Goal: Information Seeking & Learning: Learn about a topic

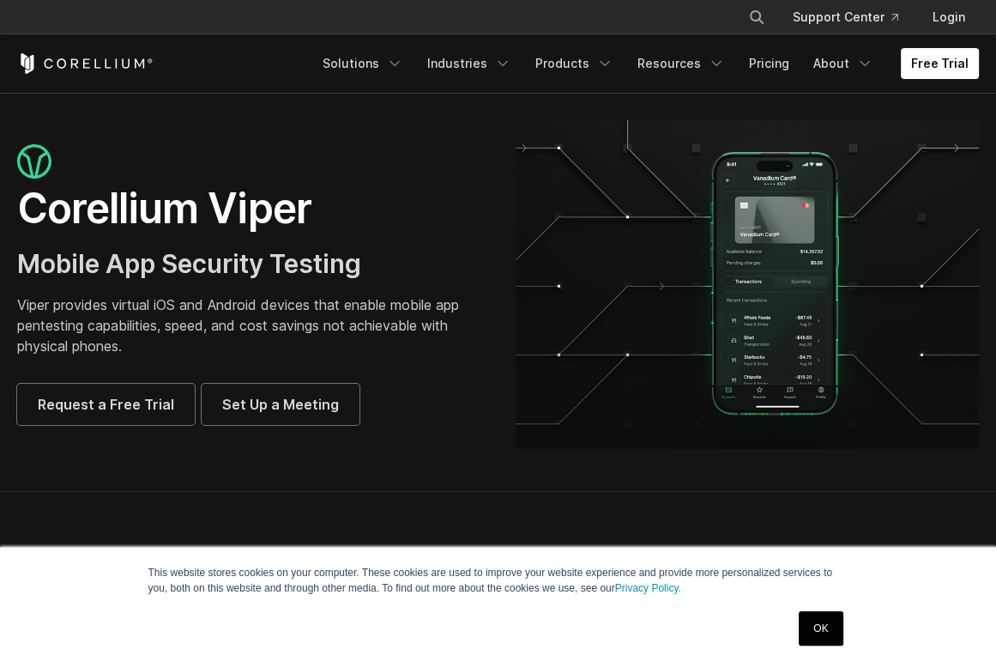
click at [417, 163] on div at bounding box center [249, 163] width 464 height 39
click at [574, 66] on link "Products" at bounding box center [574, 63] width 99 height 31
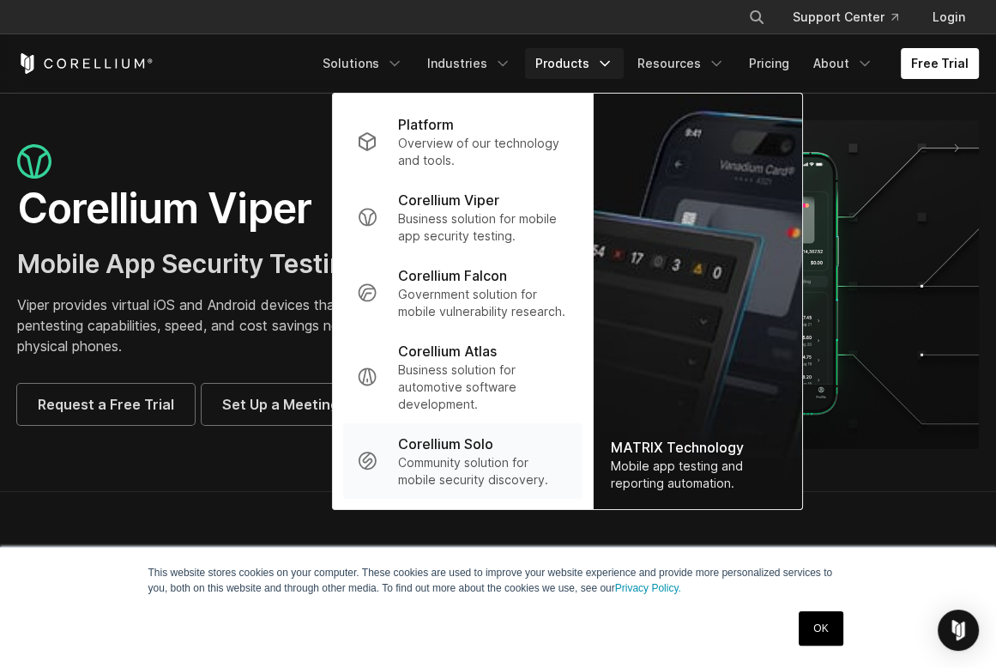
click at [499, 459] on p "Community solution for mobile security discovery." at bounding box center [483, 471] width 171 height 34
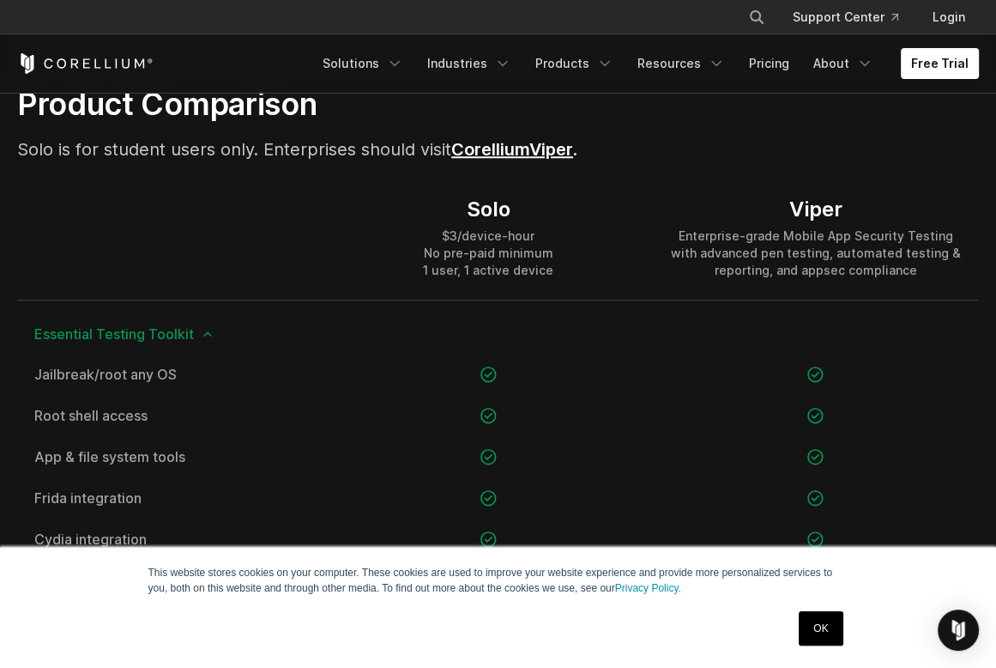
scroll to position [1115, 0]
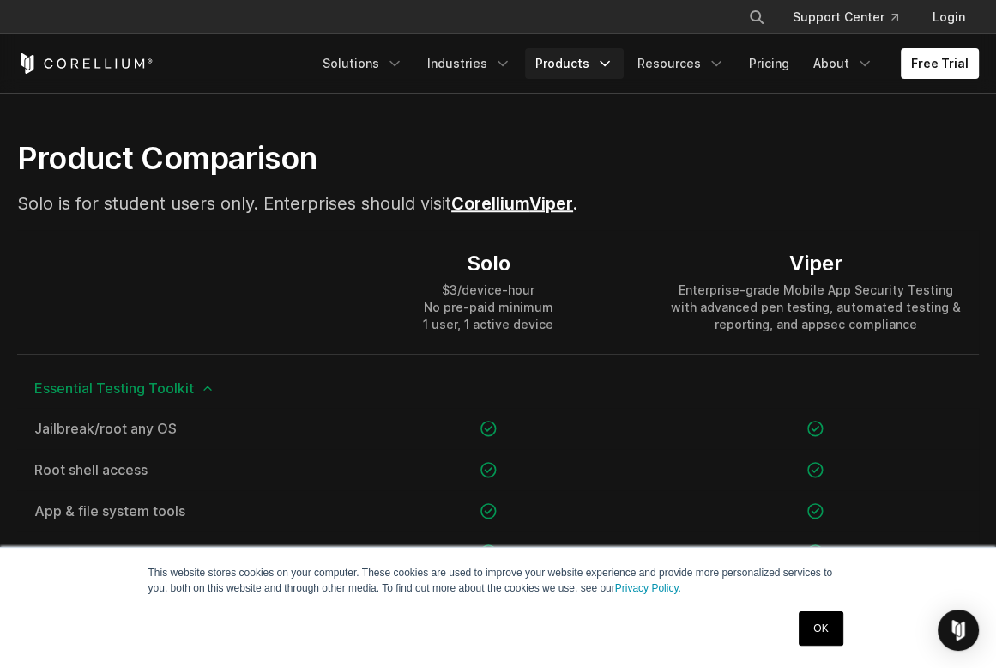
click at [587, 66] on link "Products" at bounding box center [574, 63] width 99 height 31
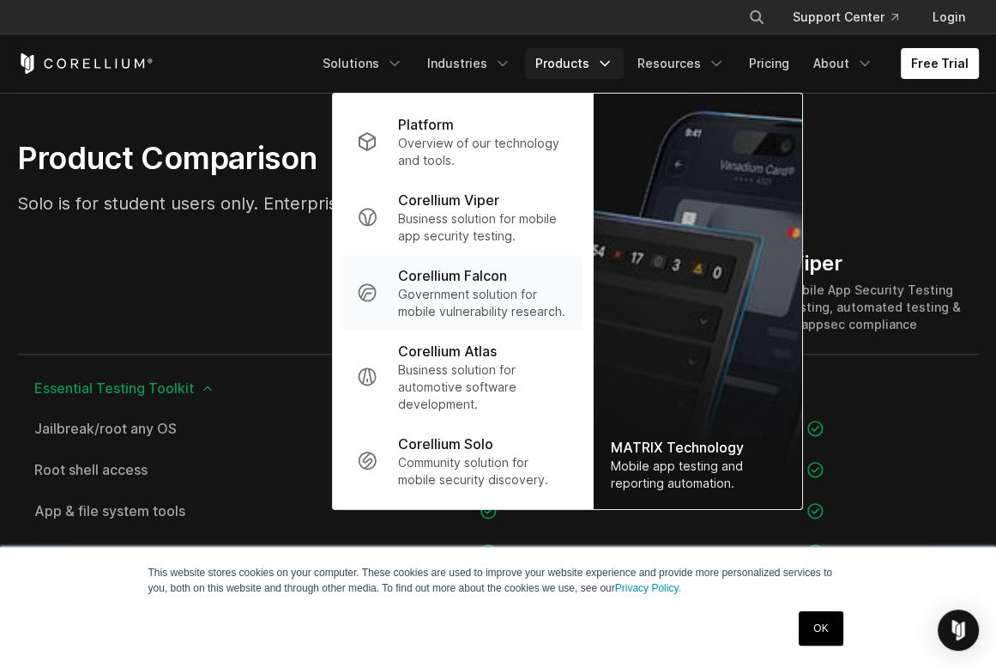
click at [496, 299] on p "Government solution for mobile vulnerability research." at bounding box center [483, 303] width 171 height 34
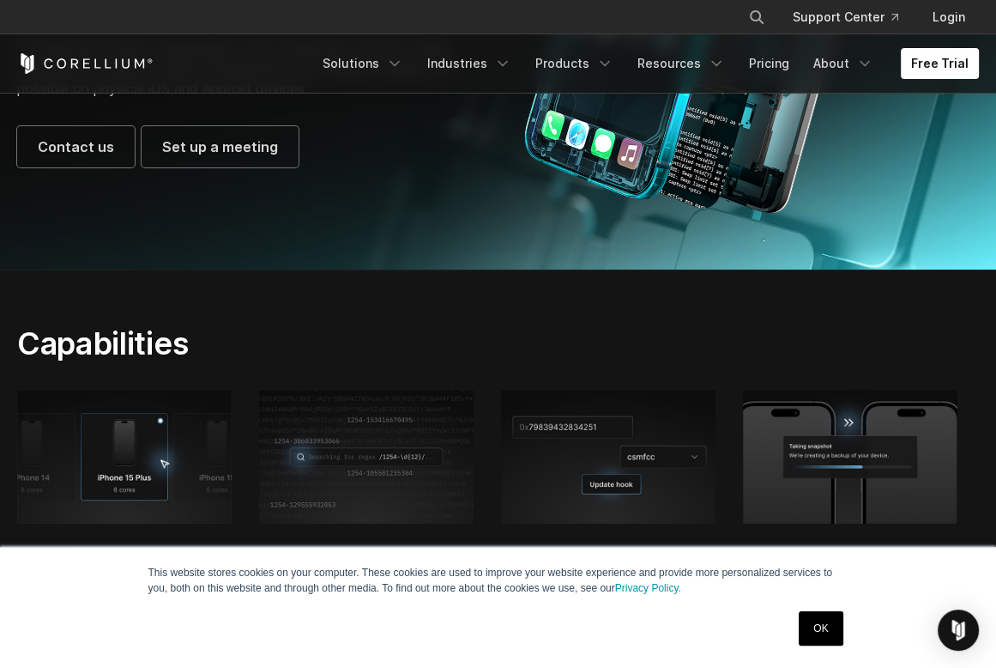
scroll to position [343, 0]
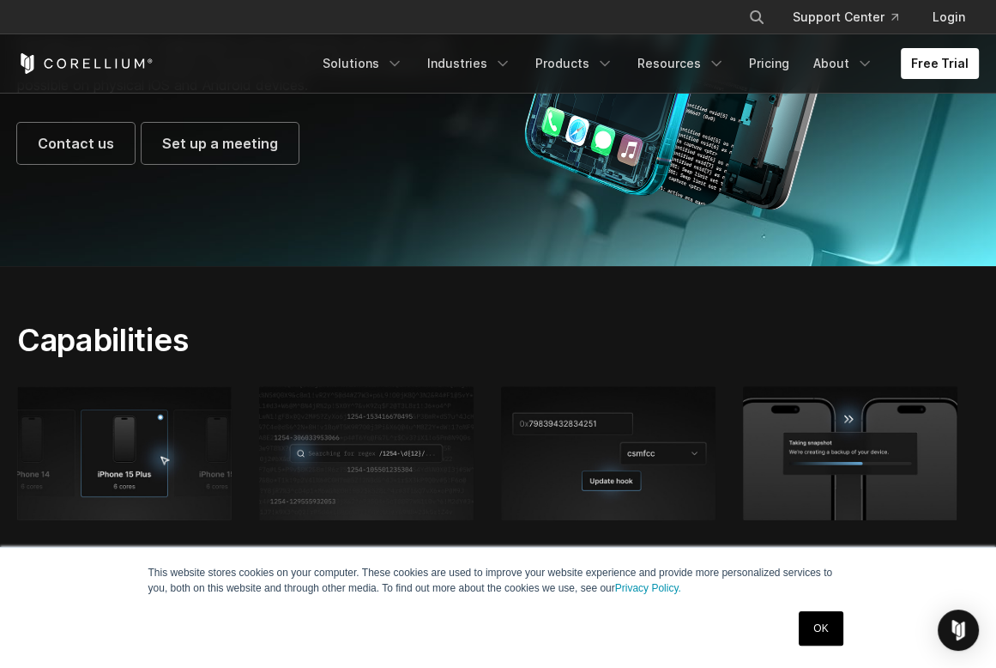
click at [828, 634] on link "OK" at bounding box center [821, 628] width 44 height 34
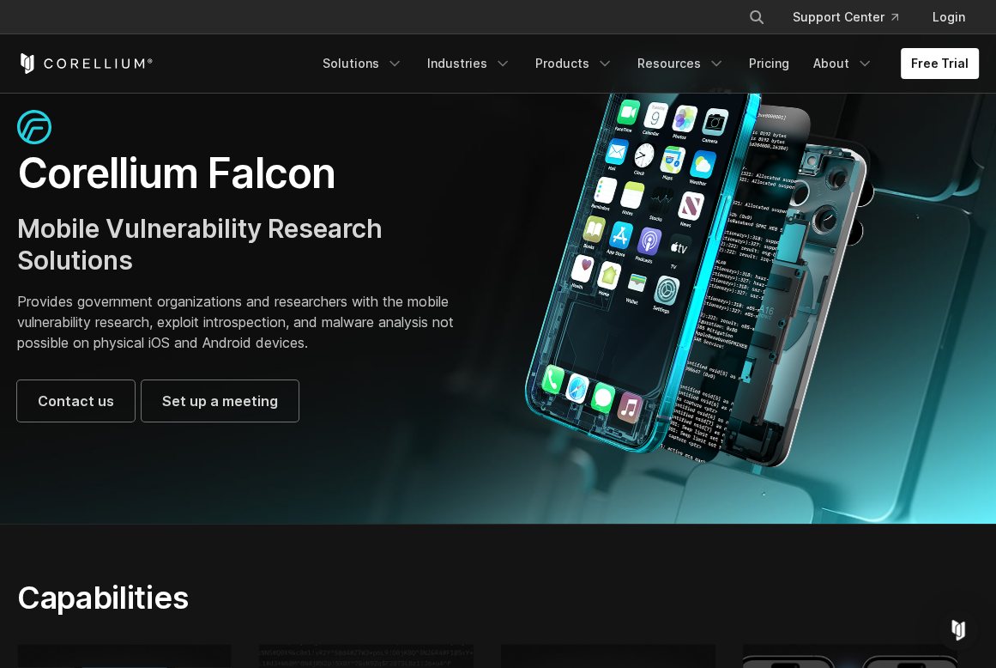
scroll to position [0, 0]
